Goal: Task Accomplishment & Management: Manage account settings

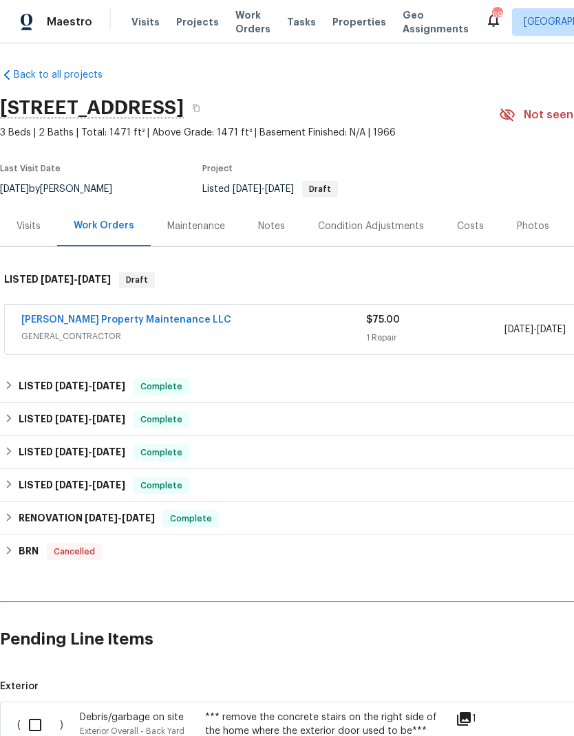
scroll to position [2, 0]
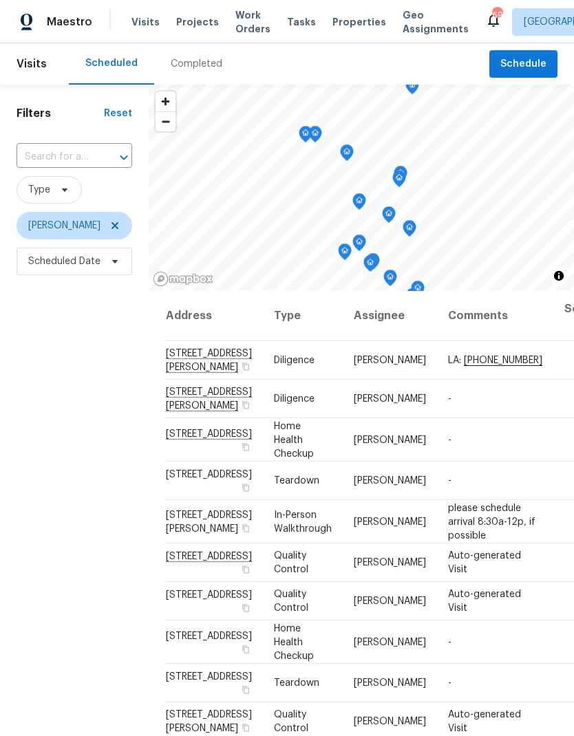
scroll to position [133, 0]
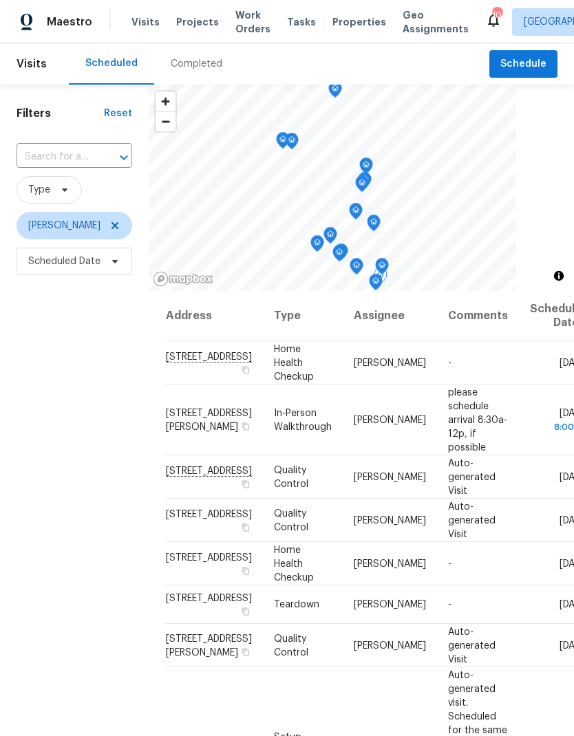
click at [0, 0] on icon at bounding box center [0, 0] width 0 height 0
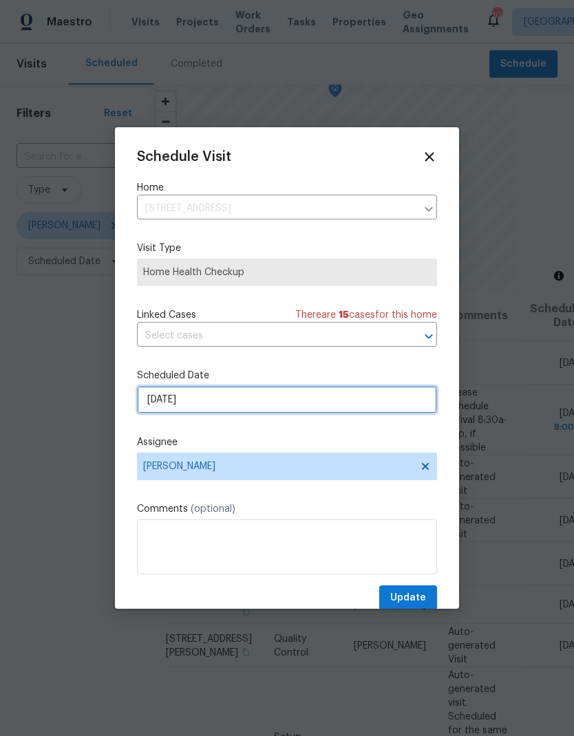
click at [264, 406] on input "[DATE]" at bounding box center [287, 400] width 300 height 28
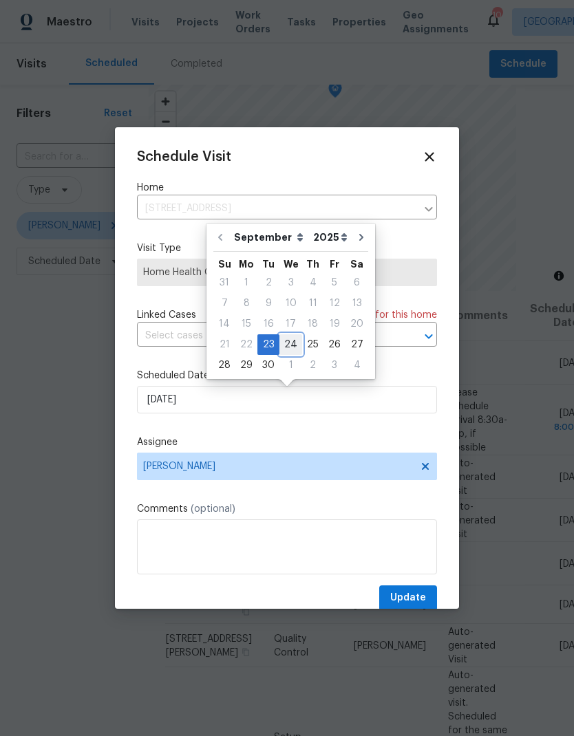
click at [286, 350] on div "24" at bounding box center [290, 344] width 23 height 19
type input "[DATE]"
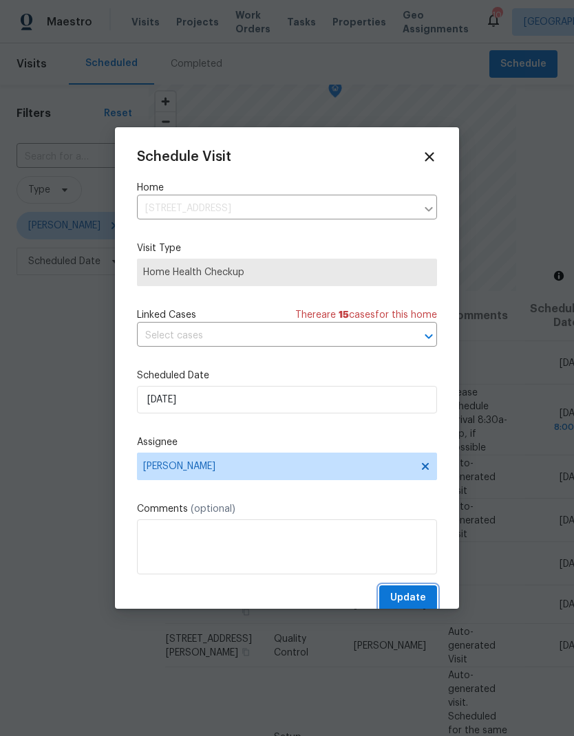
click at [404, 596] on span "Update" at bounding box center [408, 598] width 36 height 17
